Goal: Communication & Community: Connect with others

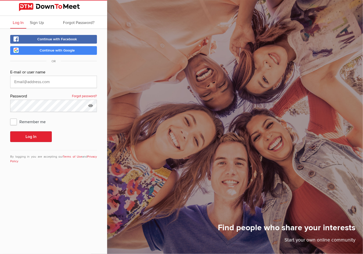
click at [57, 50] on span "Continue with Google" at bounding box center [57, 50] width 35 height 4
click at [16, 122] on span "Remember me" at bounding box center [30, 121] width 41 height 9
click at [10, 117] on input "Remember me" at bounding box center [10, 117] width 0 height 0
checkbox input "true"
click at [59, 51] on span "Continue with Google" at bounding box center [57, 50] width 35 height 4
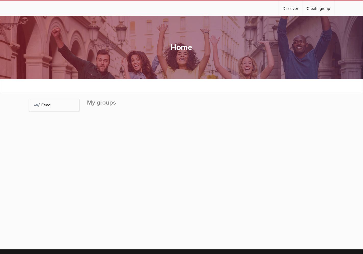
click at [183, 48] on h1 "Home" at bounding box center [181, 47] width 22 height 11
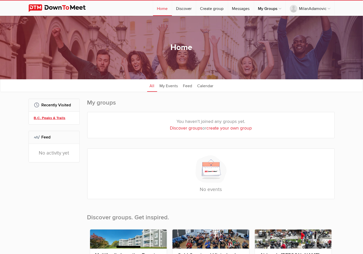
click at [58, 119] on link "B.C. Peaks & Trails" at bounding box center [55, 118] width 42 height 6
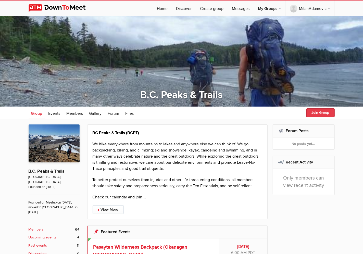
click at [324, 114] on button "Join Group" at bounding box center [320, 112] width 28 height 9
